Goal: Task Accomplishment & Management: Use online tool/utility

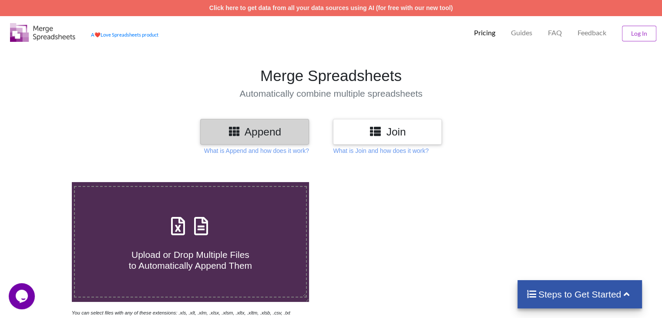
click at [202, 228] on icon at bounding box center [201, 221] width 22 height 18
click at [45, 182] on input "Upload or Drop Multiple Files to Automatically Append Them" at bounding box center [45, 182] width 0 height 0
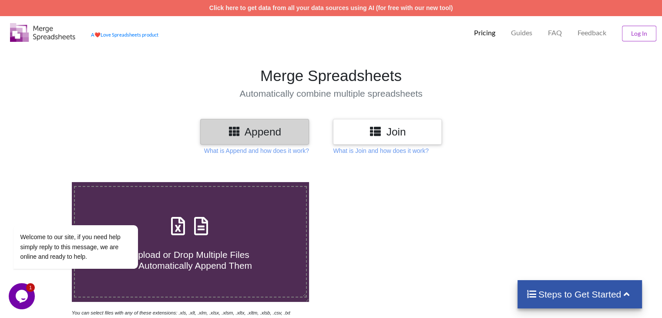
type input "C:\fakepath\Task-report-24-08-2025T12_37.csv"
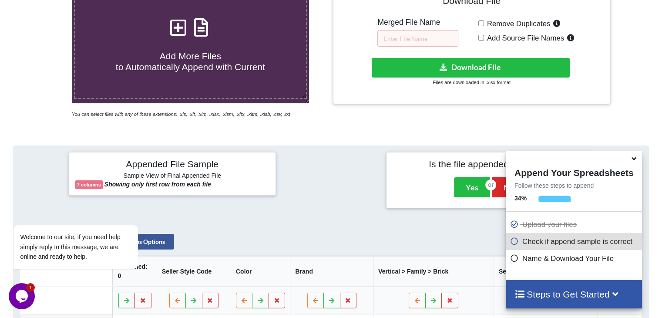
scroll to position [169, 0]
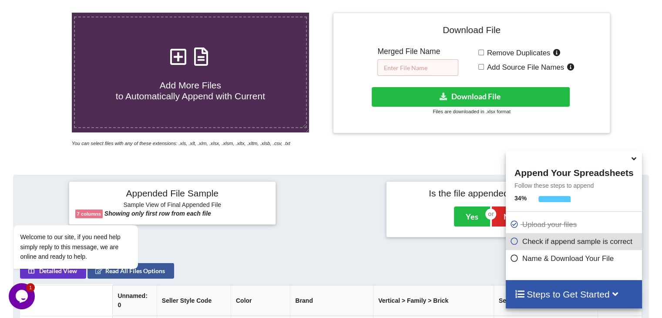
click at [429, 71] on input "text" at bounding box center [417, 67] width 81 height 17
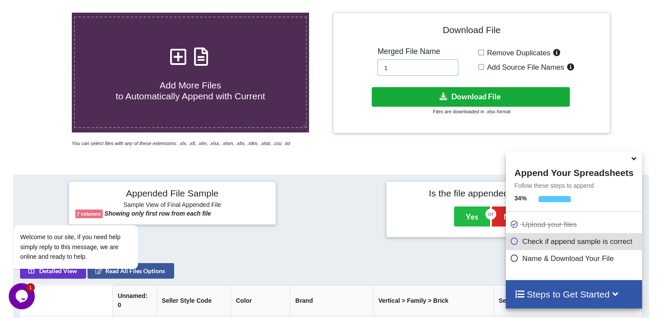
type input "1"
click at [436, 94] on button "Download File" at bounding box center [471, 97] width 198 height 20
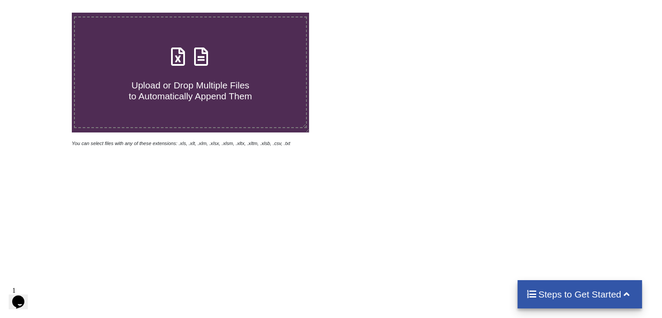
click at [197, 61] on icon at bounding box center [201, 52] width 22 height 18
click at [45, 13] on input "Upload or Drop Multiple Files to Automatically Append Them" at bounding box center [45, 13] width 0 height 0
type input "C:\fakepath\Task-report-24-08-2025T12_41.csv"
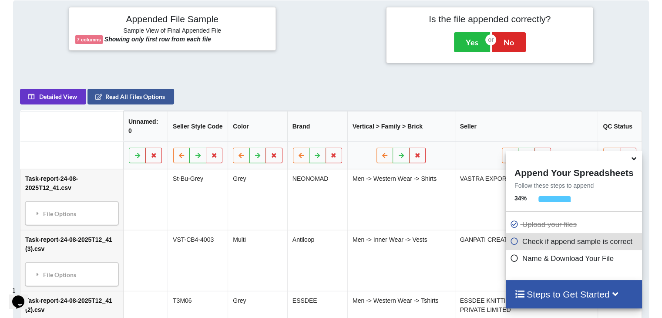
scroll to position [169, 0]
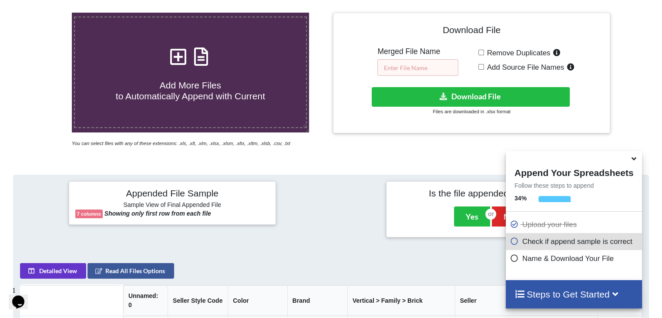
click at [399, 65] on input "text" at bounding box center [417, 67] width 81 height 17
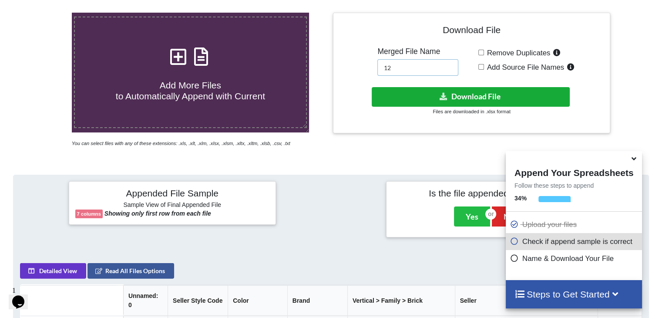
type input "12"
click at [449, 99] on button "Download File" at bounding box center [471, 97] width 198 height 20
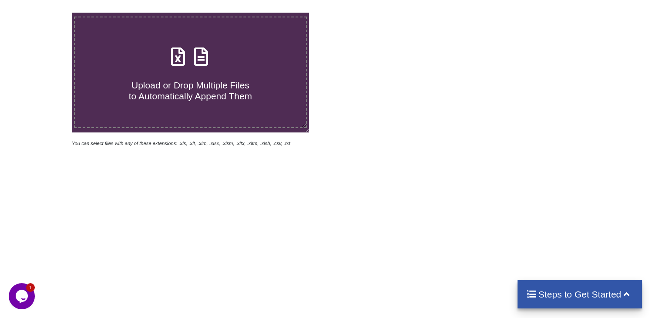
click at [191, 56] on icon at bounding box center [201, 52] width 22 height 18
click at [45, 13] on input "Upload or Drop Multiple Files to Automatically Append Them" at bounding box center [45, 13] width 0 height 0
type input "C:\fakepath\Task-report-24-08-2025T12_45.csv"
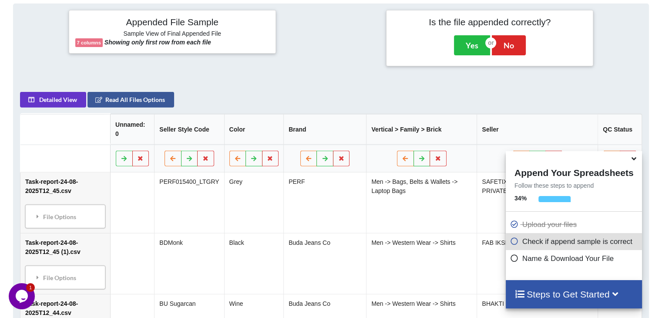
scroll to position [126, 0]
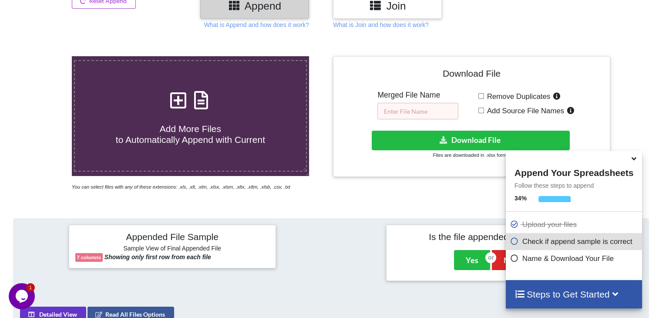
click at [424, 103] on input "text" at bounding box center [417, 111] width 81 height 17
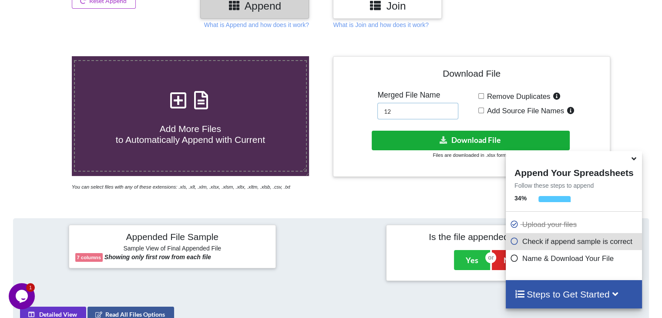
type input "12"
click at [405, 140] on button "Download File" at bounding box center [471, 141] width 198 height 20
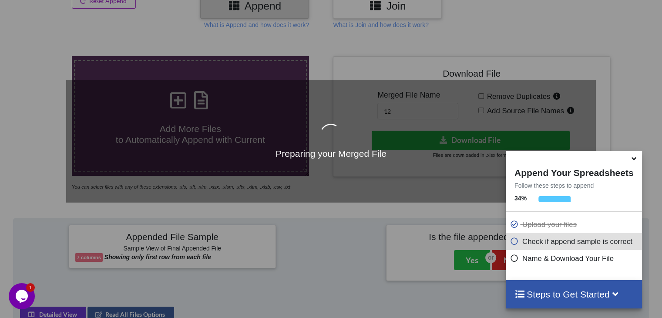
click at [632, 161] on icon at bounding box center [633, 157] width 9 height 8
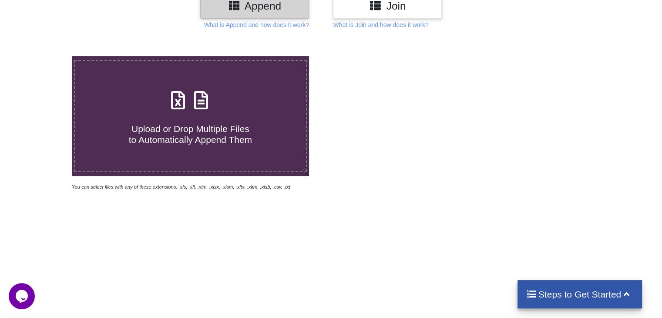
click at [204, 102] on icon at bounding box center [201, 96] width 22 height 18
click at [45, 56] on input "Upload or Drop Multiple Files to Automatically Append Them" at bounding box center [45, 56] width 0 height 0
type input "C:\fakepath\Task-report-24-08-2025T13_20.csv"
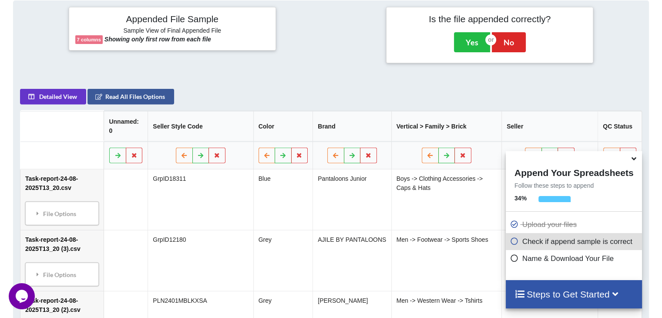
scroll to position [126, 0]
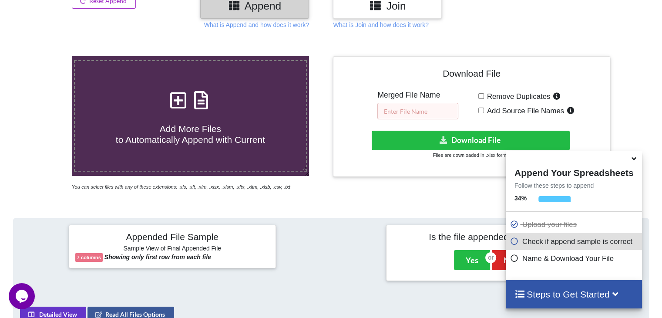
click at [390, 107] on input "text" at bounding box center [417, 111] width 81 height 17
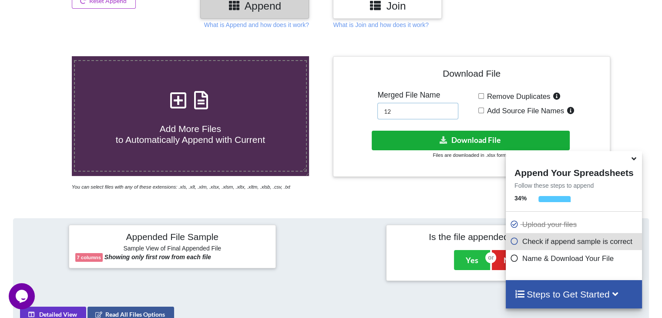
type input "12"
click at [414, 135] on button "Download File" at bounding box center [471, 141] width 198 height 20
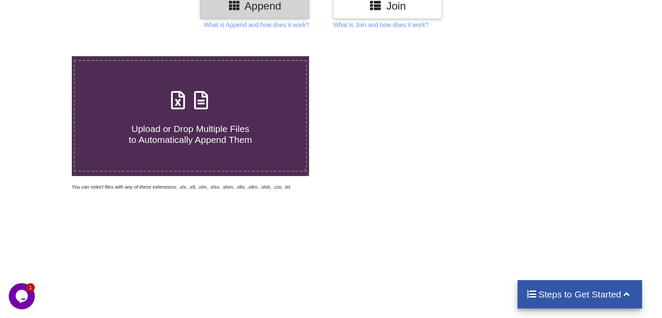
click at [202, 98] on icon at bounding box center [201, 96] width 22 height 18
click at [45, 56] on input "Upload or Drop Multiple Files to Automatically Append Them" at bounding box center [45, 56] width 0 height 0
type input "C:\fakepath\Task-report-24-08-2025T13_46.csv"
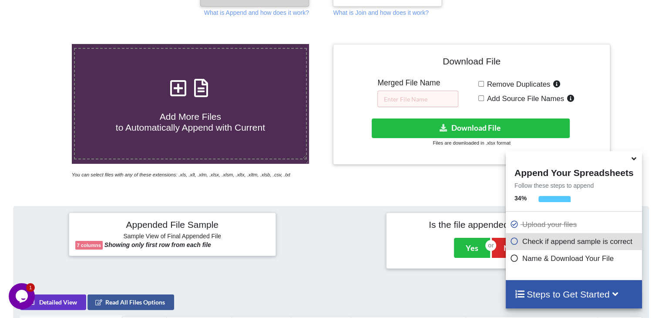
scroll to position [126, 0]
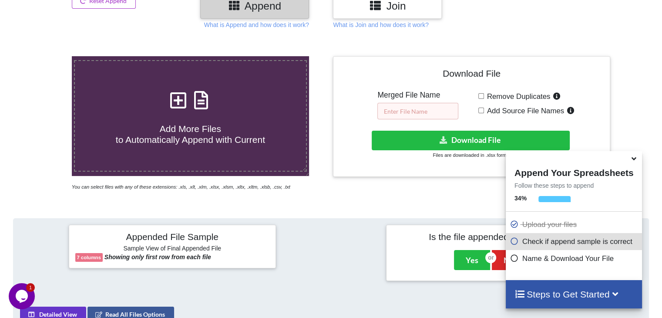
click at [432, 104] on input "text" at bounding box center [417, 111] width 81 height 17
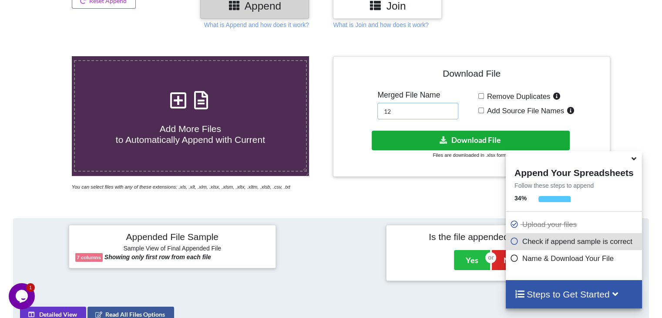
type input "12"
click at [423, 136] on button "Download File" at bounding box center [471, 141] width 198 height 20
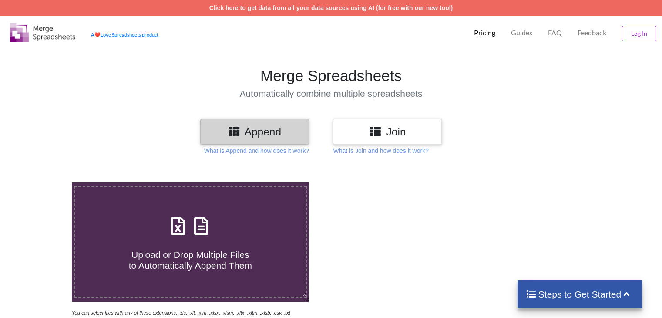
scroll to position [126, 0]
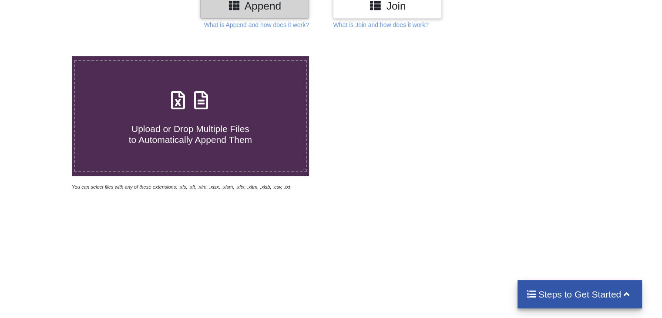
click at [202, 93] on icon at bounding box center [201, 96] width 22 height 18
click at [45, 56] on input "Upload or Drop Multiple Files to Automatically Append Them" at bounding box center [45, 56] width 0 height 0
type input "C:\fakepath\Task-report-24-08-2025T13_49.csv"
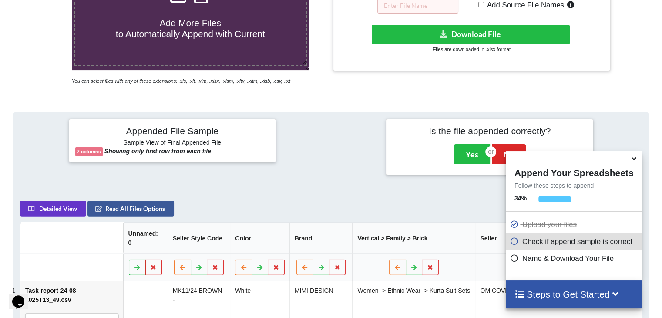
scroll to position [169, 0]
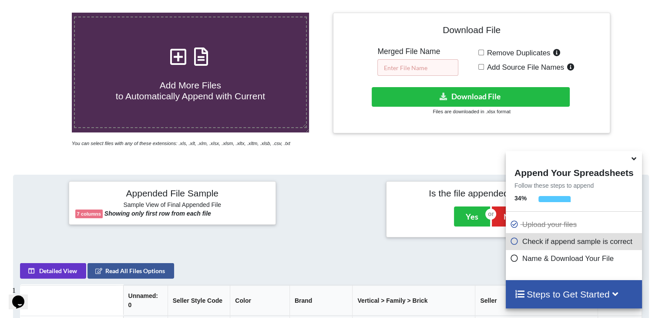
click at [419, 66] on input "text" at bounding box center [417, 67] width 81 height 17
type input "`"
click at [419, 66] on input "`" at bounding box center [417, 67] width 81 height 17
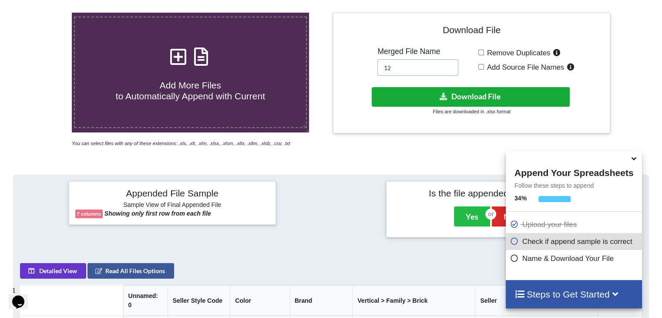
type input "12"
click at [422, 94] on button "Download File" at bounding box center [471, 97] width 198 height 20
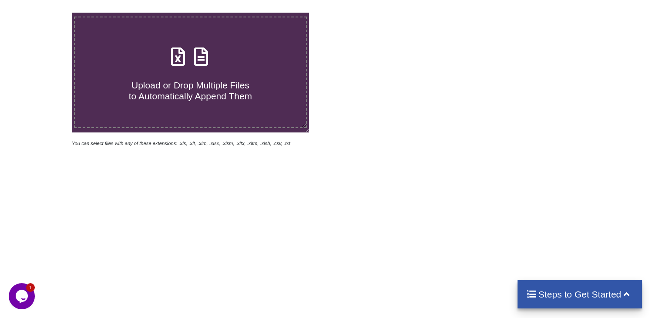
click at [198, 52] on icon at bounding box center [201, 52] width 22 height 18
click at [45, 13] on input "Upload or Drop Multiple Files to Automatically Append Them" at bounding box center [45, 13] width 0 height 0
type input "C:\fakepath\Task-report-24-08-2025T13_59.csv"
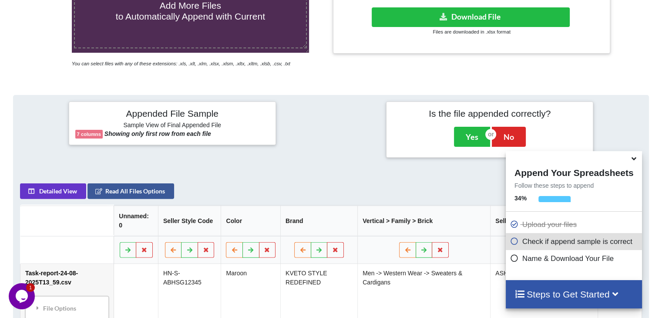
scroll to position [126, 0]
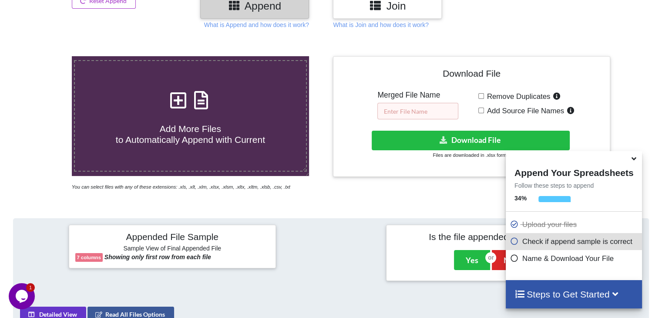
click at [436, 111] on input "text" at bounding box center [417, 111] width 81 height 17
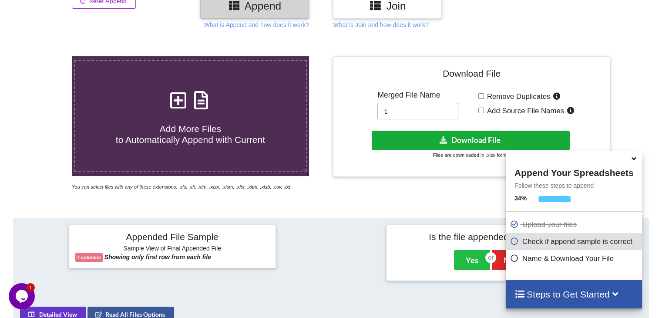
type input "1"
click at [440, 136] on icon at bounding box center [443, 139] width 9 height 7
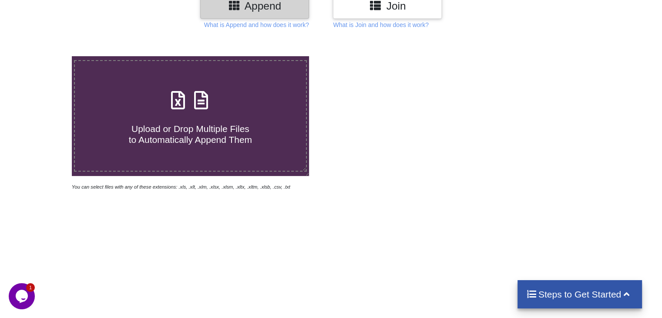
click at [207, 98] on icon at bounding box center [201, 96] width 22 height 18
click at [45, 56] on input "Upload or Drop Multiple Files to Automatically Append Them" at bounding box center [45, 56] width 0 height 0
type input "C:\fakepath\Task-report-24-08-2025T14_06.csv"
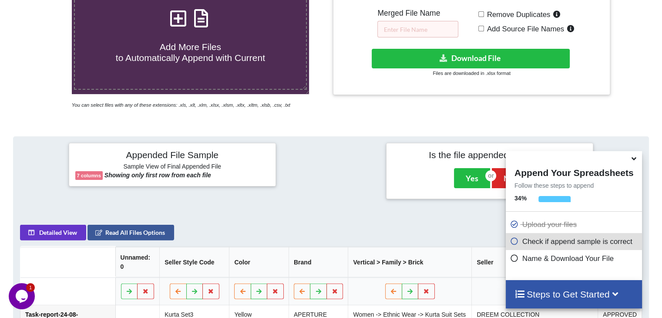
scroll to position [169, 0]
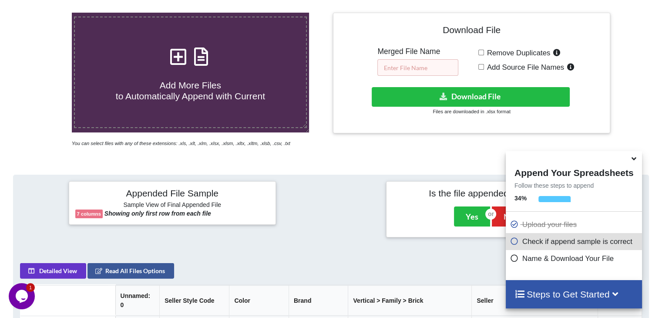
click at [391, 68] on input "text" at bounding box center [417, 67] width 81 height 17
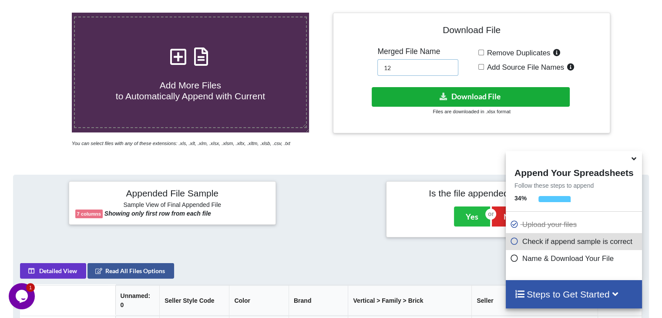
type input "12"
click at [424, 93] on button "Download File" at bounding box center [471, 97] width 198 height 20
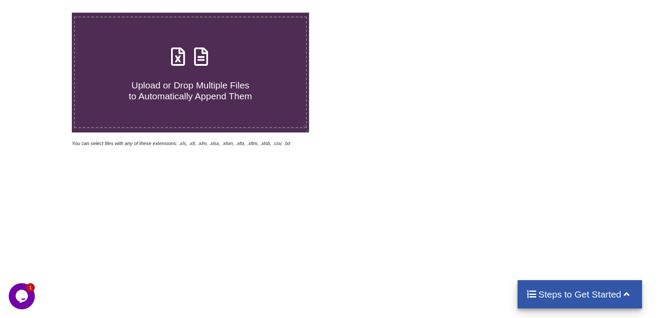
click at [200, 60] on icon at bounding box center [201, 52] width 22 height 18
click at [45, 13] on input "Upload or Drop Multiple Files to Automatically Append Them" at bounding box center [45, 13] width 0 height 0
type input "C:\fakepath\Task-report-24-08-2025T14_11.csv"
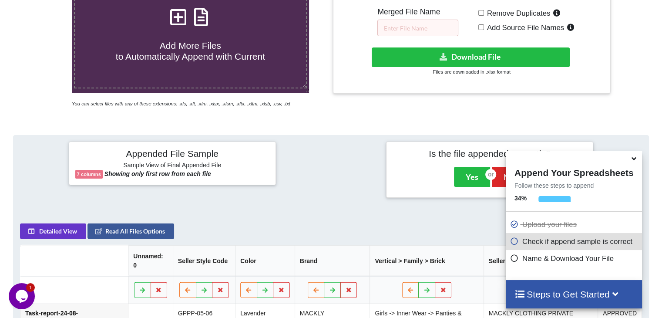
scroll to position [126, 0]
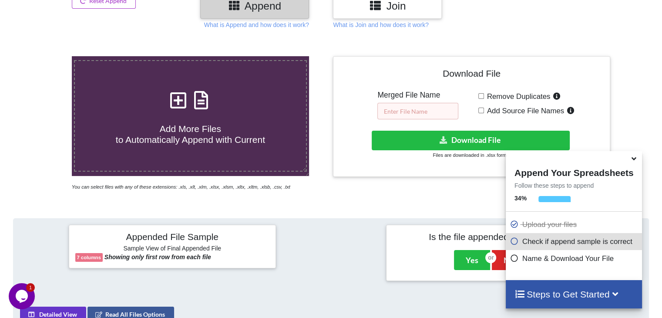
click at [393, 109] on input "text" at bounding box center [417, 111] width 81 height 17
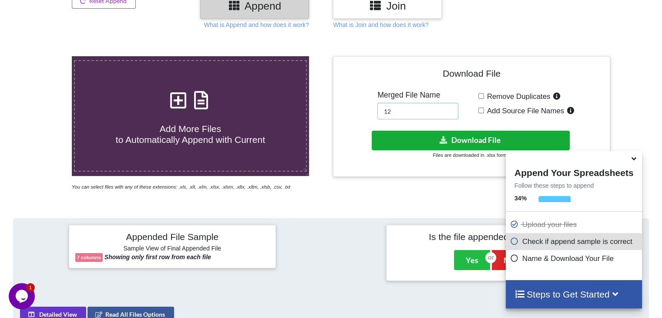
type input "12"
click at [421, 138] on button "Download File" at bounding box center [471, 141] width 198 height 20
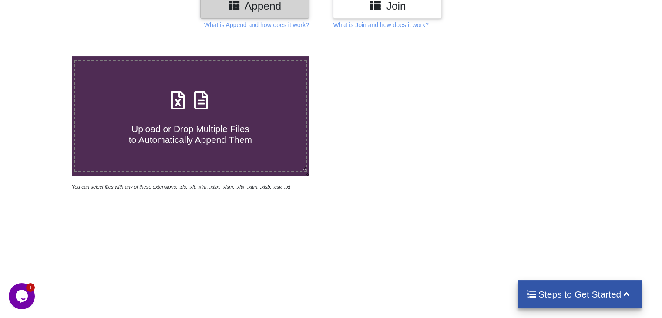
click at [199, 102] on icon at bounding box center [201, 96] width 22 height 18
click at [45, 56] on input "Upload or Drop Multiple Files to Automatically Append Them" at bounding box center [45, 56] width 0 height 0
type input "C:\fakepath\Task-report-24-08-2025T14_16.csv"
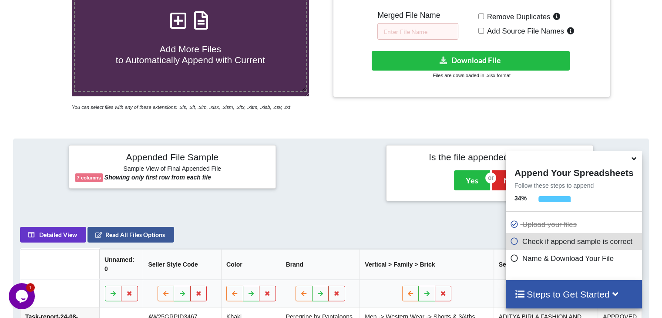
scroll to position [126, 0]
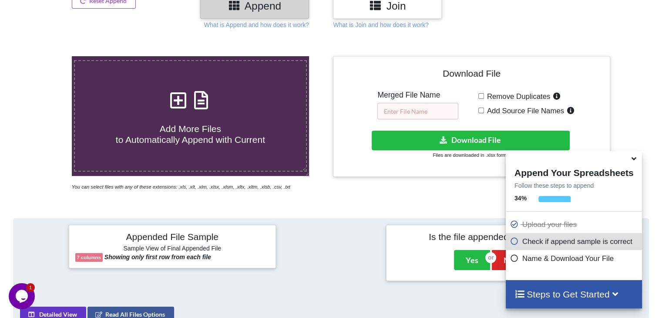
click at [392, 112] on input "text" at bounding box center [417, 111] width 81 height 17
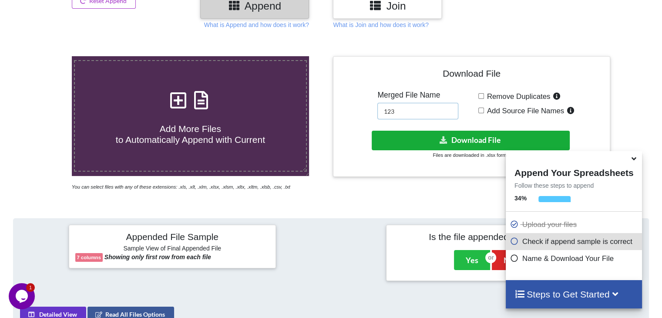
type input "123"
click at [427, 138] on button "Download File" at bounding box center [471, 141] width 198 height 20
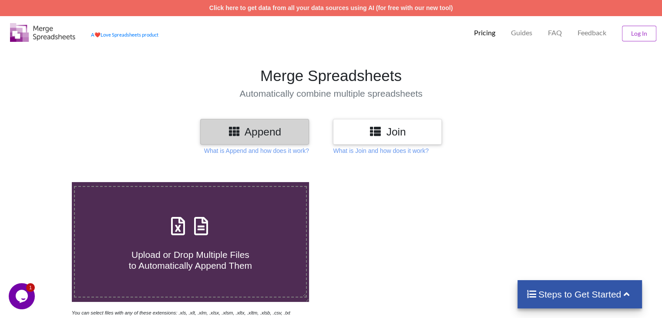
click at [200, 227] on icon at bounding box center [201, 221] width 22 height 18
click at [45, 182] on input "Upload or Drop Multiple Files to Automatically Append Them" at bounding box center [45, 182] width 0 height 0
type input "C:\fakepath\Task-report-24-08-2025T14_40.csv"
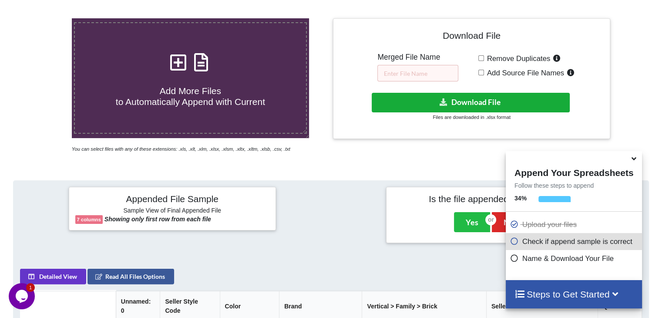
scroll to position [126, 0]
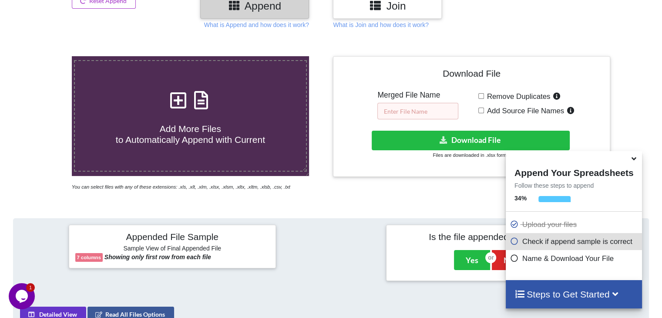
click at [422, 110] on input "text" at bounding box center [417, 111] width 81 height 17
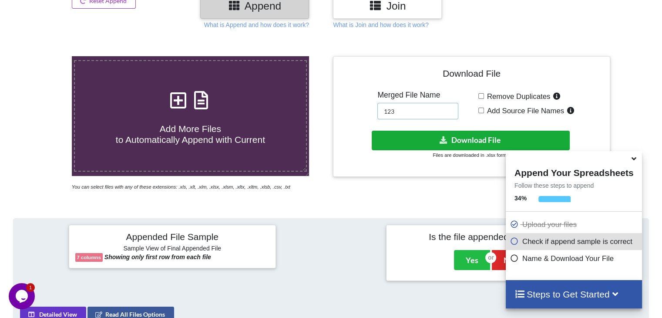
type input "123"
click at [430, 136] on button "Download File" at bounding box center [471, 141] width 198 height 20
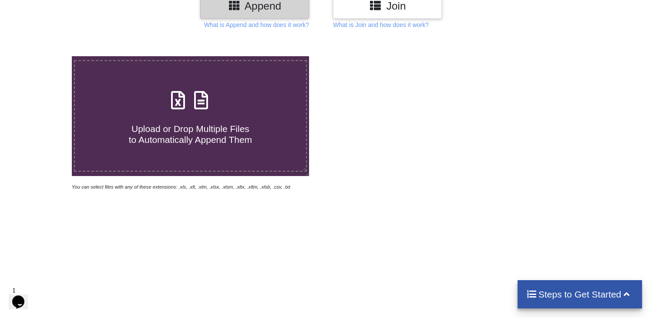
click at [197, 105] on icon at bounding box center [201, 96] width 22 height 18
click at [45, 56] on input "Upload or Drop Multiple Files to Automatically Append Them" at bounding box center [45, 56] width 0 height 0
type input "C:\fakepath\Task-report-24-08-2025T14_43.csv"
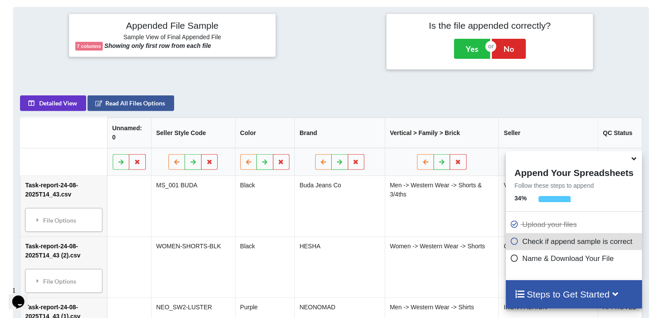
scroll to position [213, 0]
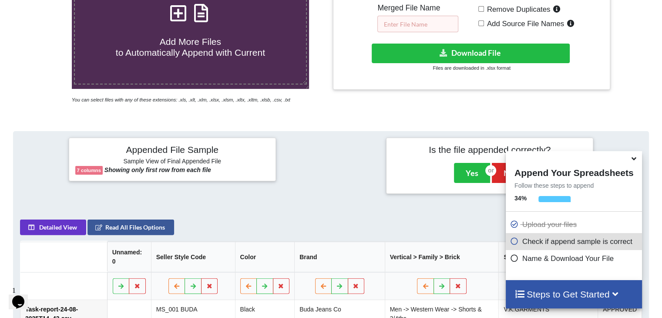
click at [405, 23] on input "text" at bounding box center [417, 24] width 81 height 17
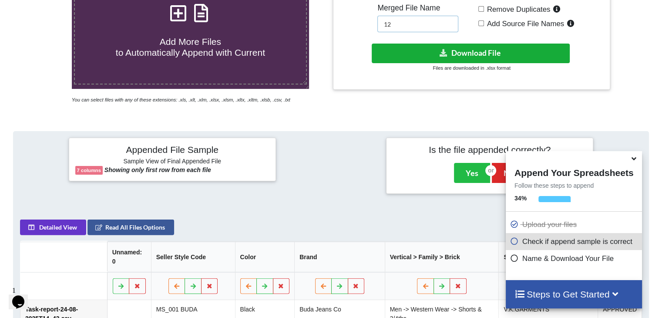
type input "12"
click at [423, 56] on button "Download File" at bounding box center [471, 54] width 198 height 20
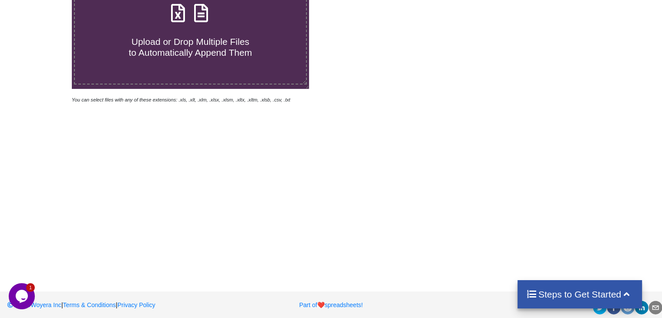
click at [198, 13] on icon at bounding box center [201, 9] width 22 height 18
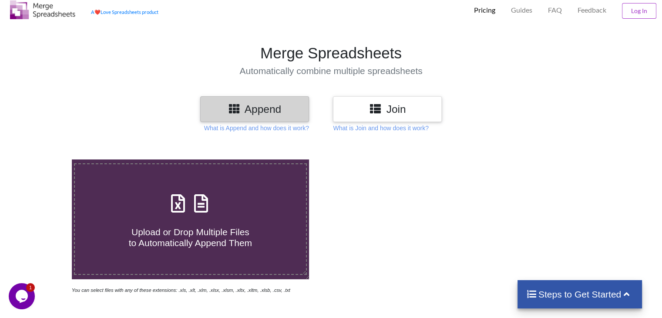
type input "C:\fakepath\Task-report-24-08-2025T15_08.csv"
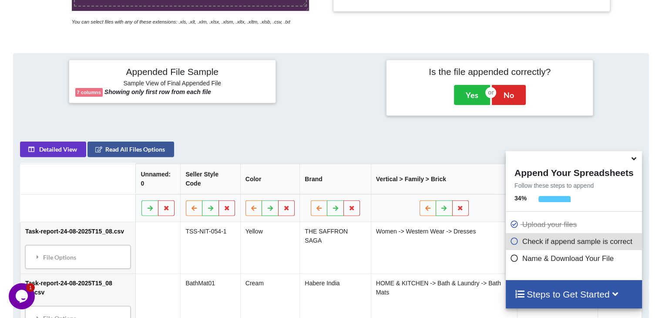
scroll to position [169, 0]
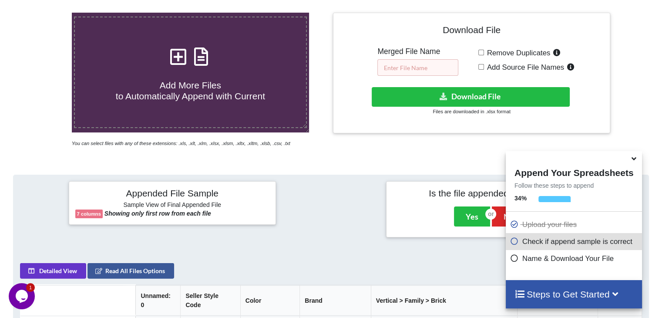
click at [423, 66] on input "text" at bounding box center [417, 67] width 81 height 17
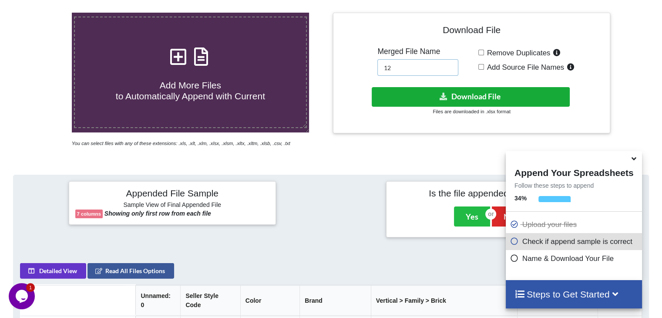
type input "12"
click at [438, 96] on button "Download File" at bounding box center [471, 97] width 198 height 20
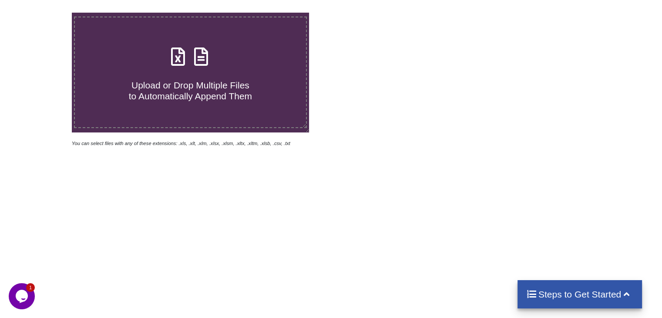
click at [193, 61] on icon at bounding box center [201, 52] width 22 height 18
click at [45, 13] on input "Upload or Drop Multiple Files to Automatically Append Them" at bounding box center [45, 13] width 0 height 0
type input "C:\fakepath\Task-report-24-08-2025T15_12.csv"
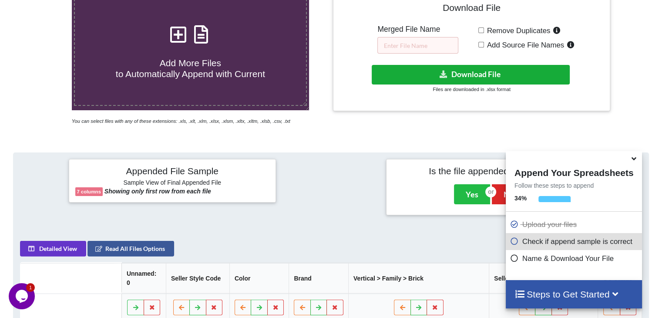
scroll to position [169, 0]
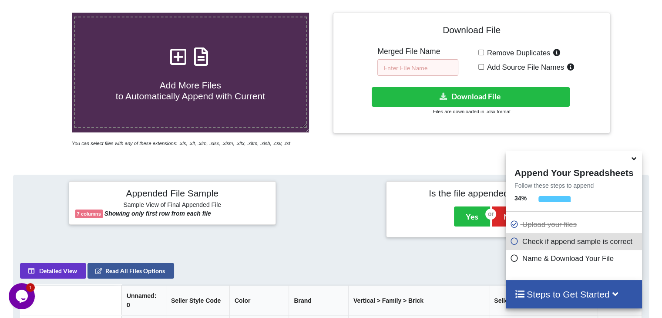
click at [428, 62] on input "text" at bounding box center [417, 67] width 81 height 17
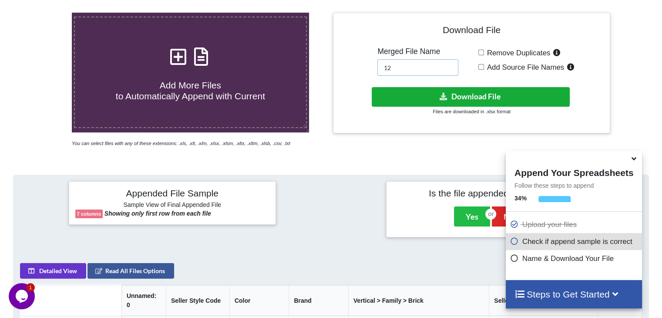
type input "12"
click at [439, 88] on button "Download File" at bounding box center [471, 97] width 198 height 20
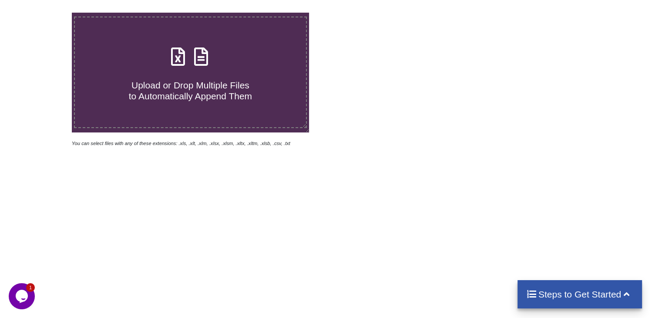
click at [201, 61] on icon at bounding box center [201, 52] width 22 height 18
click at [45, 13] on input "Upload or Drop Multiple Files to Automatically Append Them" at bounding box center [45, 13] width 0 height 0
type input "C:\fakepath\Task-report-24-08-2025T15_16.csv"
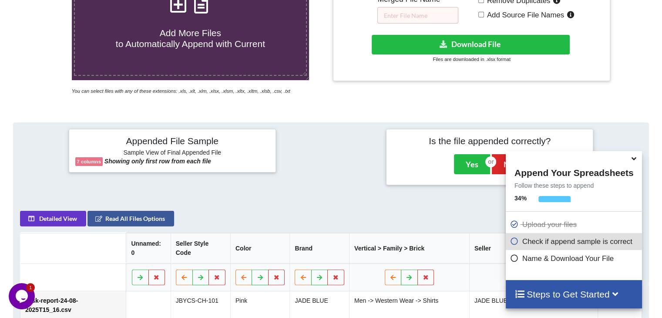
scroll to position [169, 0]
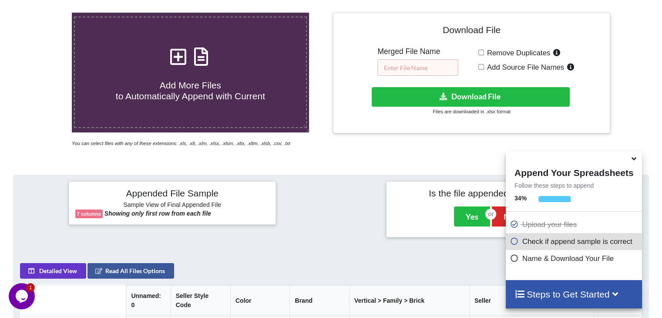
click at [408, 63] on input "text" at bounding box center [417, 67] width 81 height 17
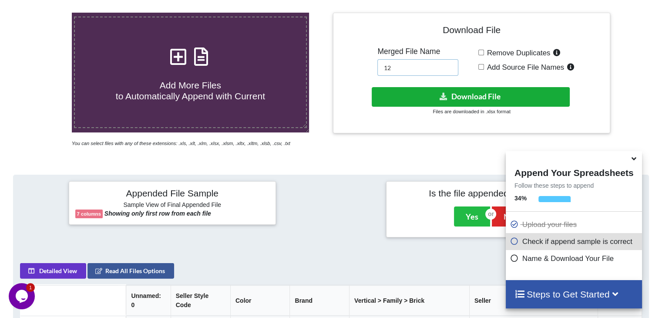
type input "12"
click at [423, 93] on button "Download File" at bounding box center [471, 97] width 198 height 20
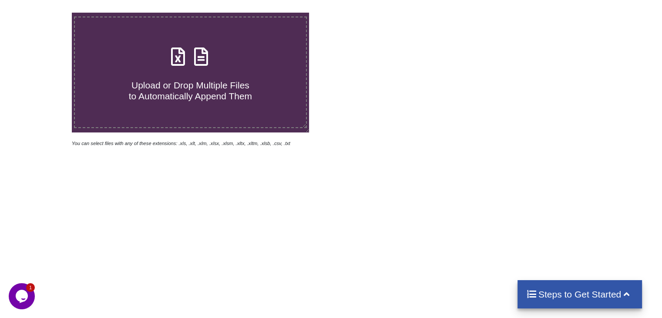
click at [198, 54] on icon at bounding box center [201, 52] width 22 height 18
click at [45, 13] on input "Upload or Drop Multiple Files to Automatically Append Them" at bounding box center [45, 13] width 0 height 0
type input "C:\fakepath\Task-report-24-08-2025T15_21.csv"
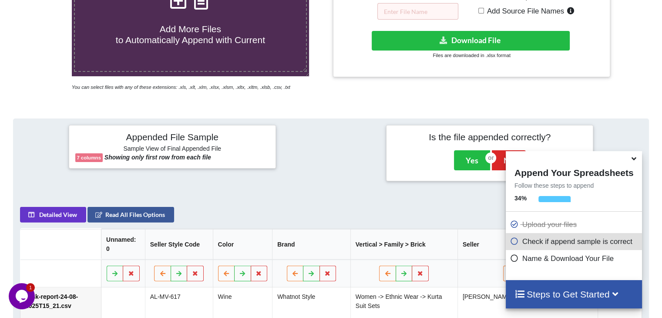
scroll to position [169, 0]
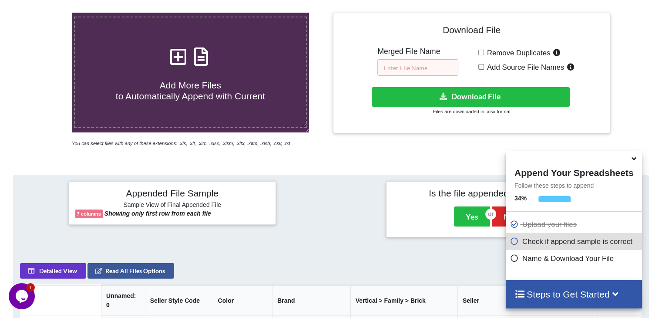
click at [420, 70] on input "text" at bounding box center [417, 67] width 81 height 17
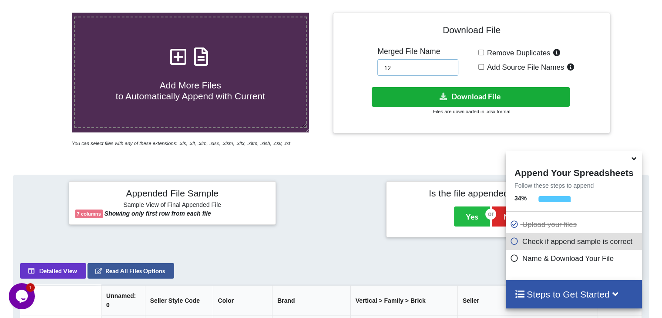
type input "12"
click at [421, 92] on button "Download File" at bounding box center [471, 97] width 198 height 20
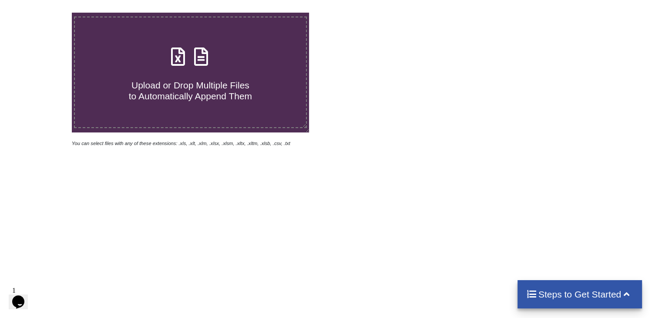
click at [197, 59] on icon at bounding box center [201, 52] width 22 height 18
click at [45, 13] on input "Upload or Drop Multiple Files to Automatically Append Them" at bounding box center [45, 13] width 0 height 0
type input "C:\fakepath\Task-report-24-08-2025T15_43.csv"
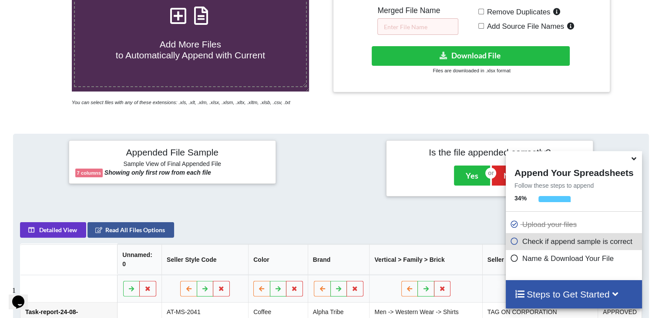
scroll to position [126, 0]
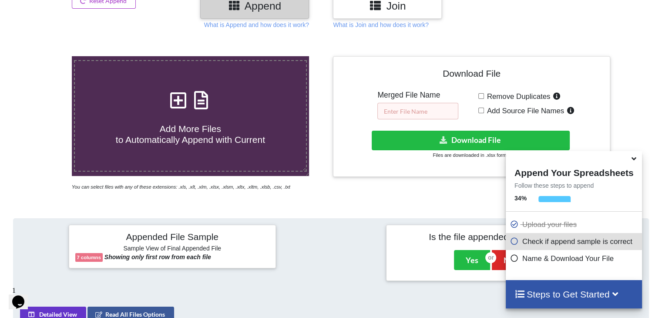
click at [404, 107] on input "text" at bounding box center [417, 111] width 81 height 17
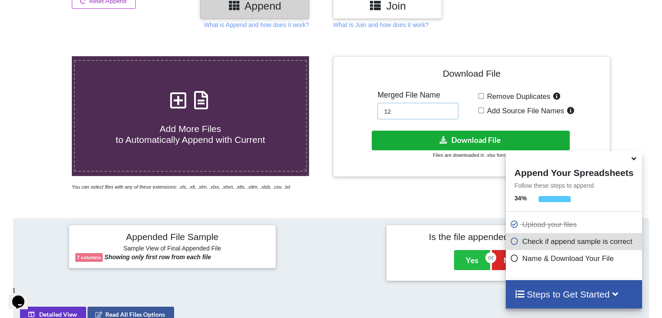
type input "12"
click at [417, 136] on button "Download File" at bounding box center [471, 141] width 198 height 20
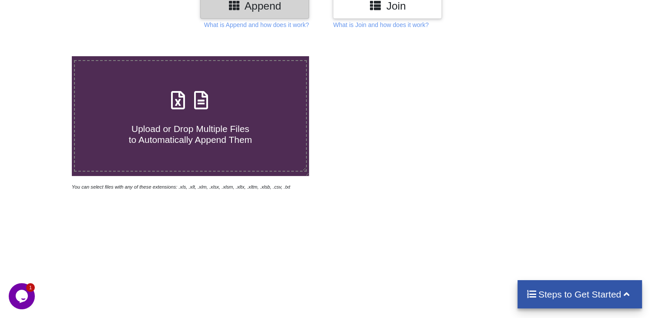
click at [207, 99] on icon at bounding box center [201, 96] width 22 height 18
click at [45, 56] on input "Upload or Drop Multiple Files to Automatically Append Them" at bounding box center [45, 56] width 0 height 0
type input "C:\fakepath\Task-report-24-08-2025T15_48.csv"
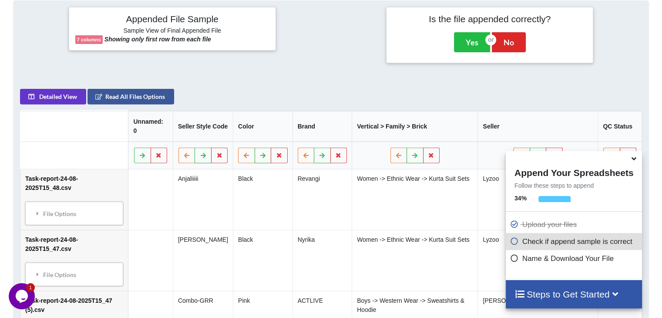
scroll to position [213, 0]
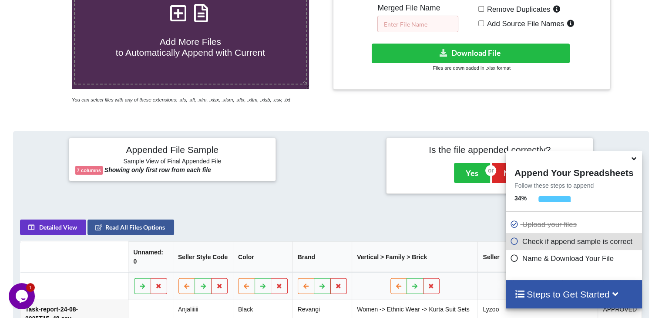
click at [420, 25] on input "text" at bounding box center [417, 24] width 81 height 17
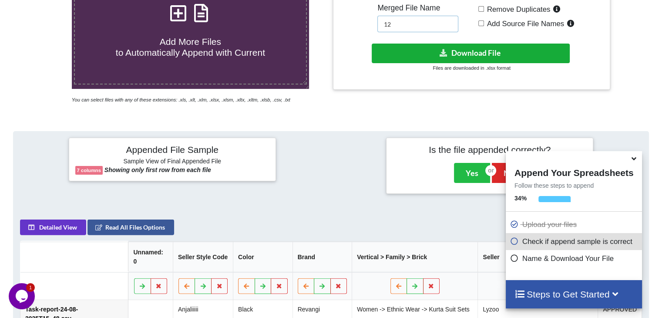
type input "12"
click at [425, 54] on button "Download File" at bounding box center [471, 54] width 198 height 20
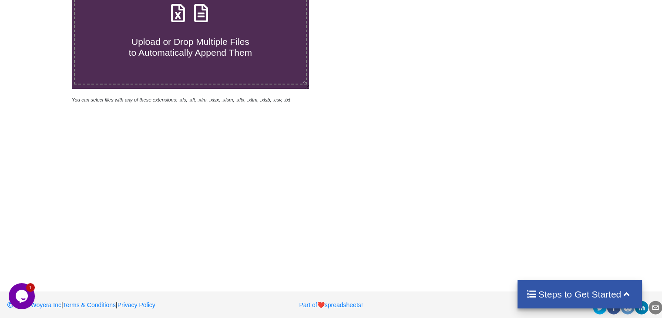
click at [202, 14] on icon at bounding box center [201, 9] width 22 height 18
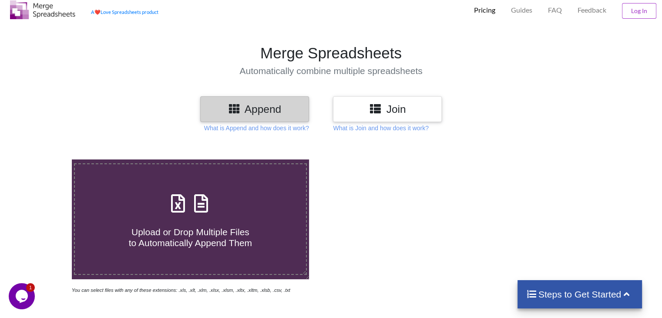
type input "C:\fakepath\Task-report-24-08-2025T16_06.csv"
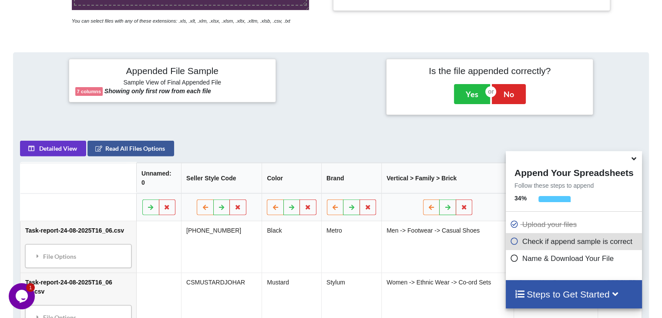
scroll to position [169, 0]
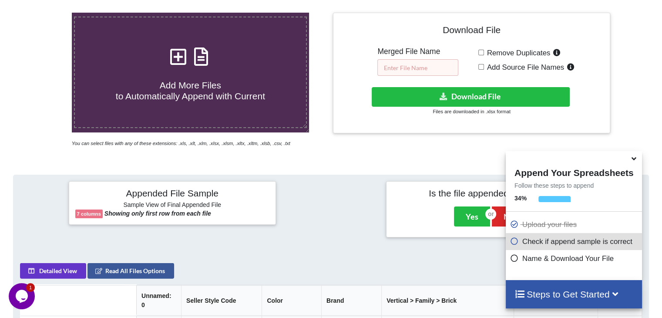
click at [416, 66] on input "text" at bounding box center [417, 67] width 81 height 17
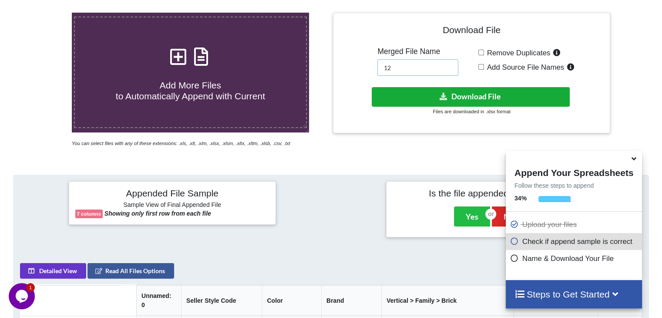
type input "12"
click at [423, 94] on button "Download File" at bounding box center [471, 97] width 198 height 20
